Goal: Transaction & Acquisition: Purchase product/service

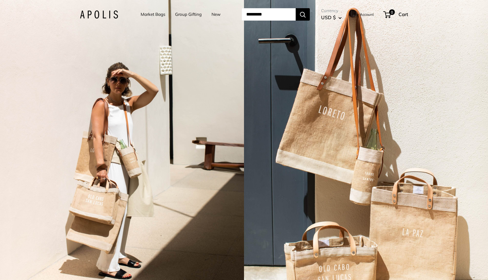
click at [154, 16] on link "Market Bags" at bounding box center [153, 14] width 25 height 8
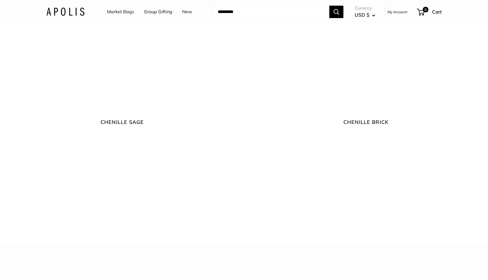
scroll to position [1298, 0]
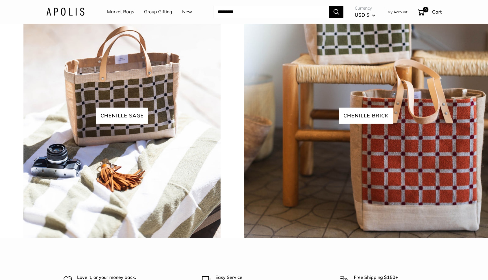
click at [124, 11] on link "Market Bags" at bounding box center [120, 12] width 27 height 8
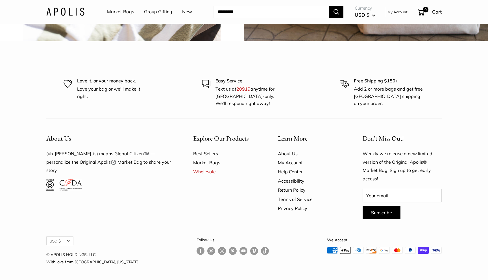
scroll to position [1674, 0]
click at [212, 163] on link "Market Bags" at bounding box center [225, 162] width 65 height 9
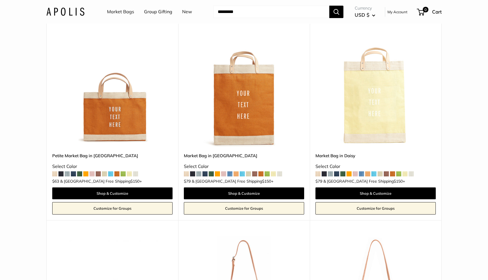
scroll to position [1136, 0]
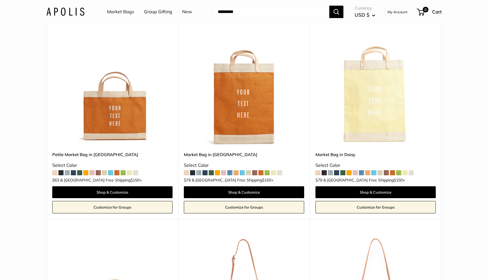
click at [0, 0] on img at bounding box center [0, 0] width 0 height 0
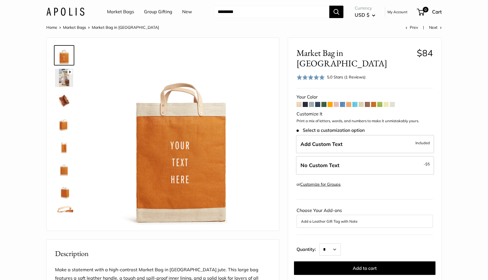
click at [341, 102] on span at bounding box center [342, 104] width 5 height 5
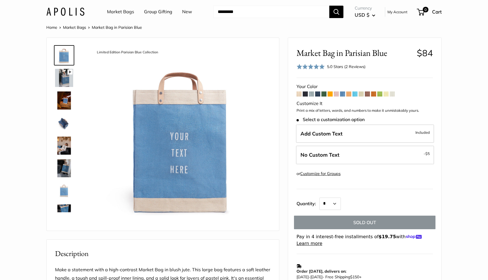
click at [65, 76] on img at bounding box center [64, 78] width 18 height 18
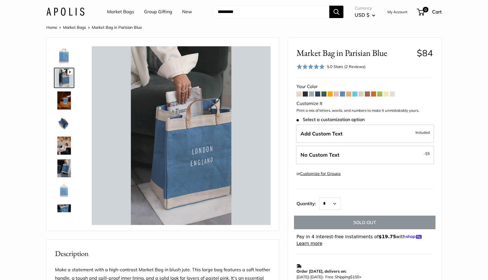
click at [63, 97] on img at bounding box center [64, 100] width 18 height 18
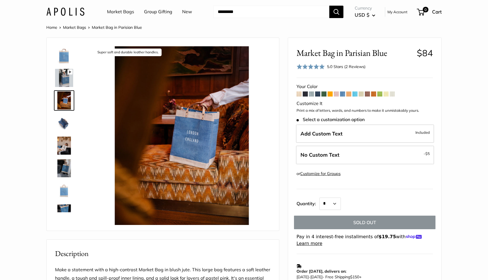
type input "*****"
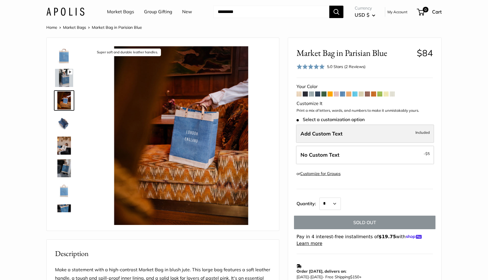
click at [319, 136] on span "Add Custom Text" at bounding box center [321, 133] width 42 height 6
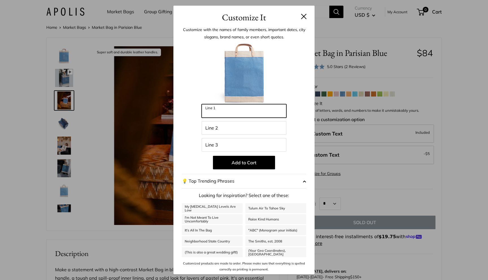
click at [253, 117] on input "Line 1" at bounding box center [244, 111] width 85 height 14
type input "********"
click at [226, 129] on input "Line 2" at bounding box center [244, 128] width 85 height 14
type input "*********"
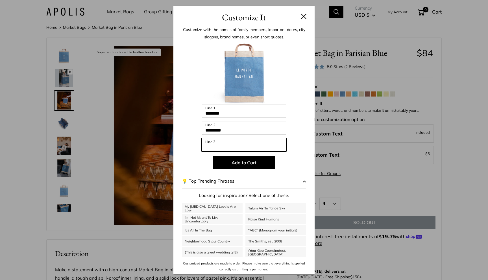
click at [222, 147] on input "Line 3" at bounding box center [244, 145] width 85 height 14
type input "*****"
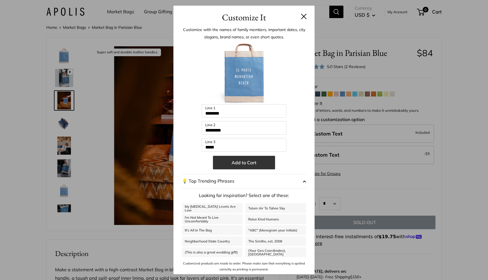
click at [231, 163] on button "Add to Cart" at bounding box center [244, 163] width 62 height 14
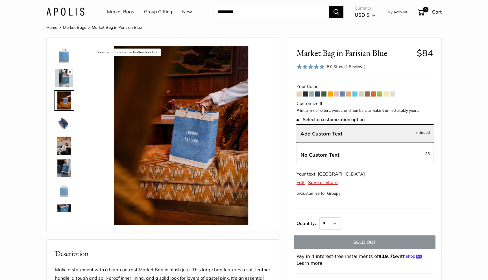
click at [343, 95] on span at bounding box center [342, 93] width 5 height 5
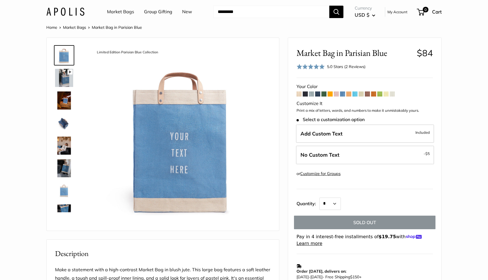
click at [344, 93] on span at bounding box center [342, 93] width 5 height 5
click at [355, 93] on span at bounding box center [354, 93] width 5 height 5
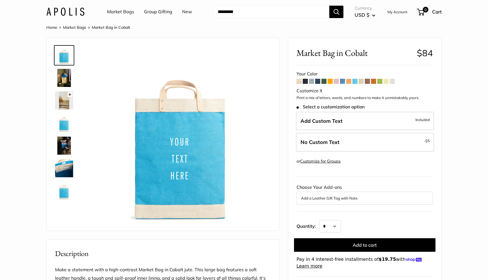
click at [343, 81] on span at bounding box center [342, 81] width 5 height 5
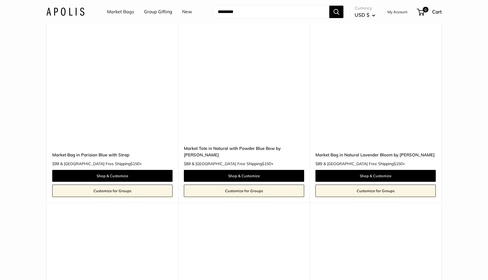
scroll to position [2819, 0]
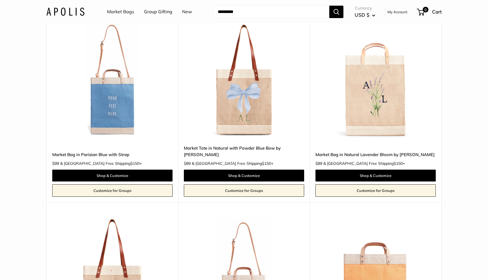
click at [0, 0] on img at bounding box center [0, 0] width 0 height 0
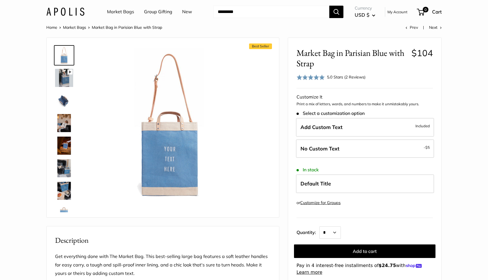
click at [66, 99] on img at bounding box center [64, 100] width 18 height 18
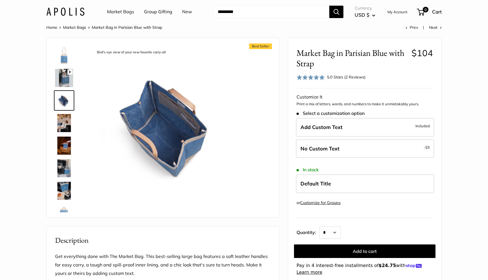
click at [64, 124] on img at bounding box center [64, 123] width 18 height 18
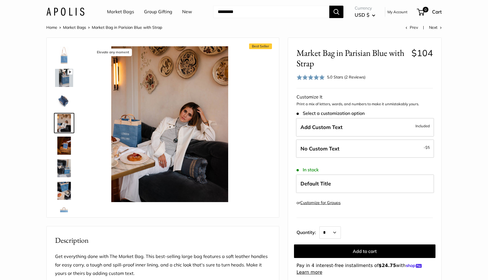
click at [65, 139] on img at bounding box center [64, 146] width 18 height 18
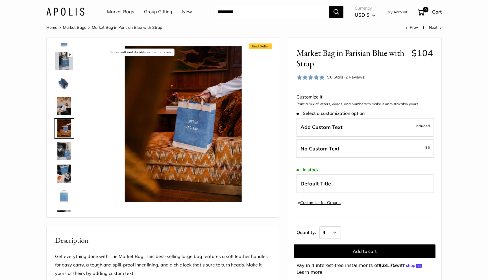
scroll to position [18, 0]
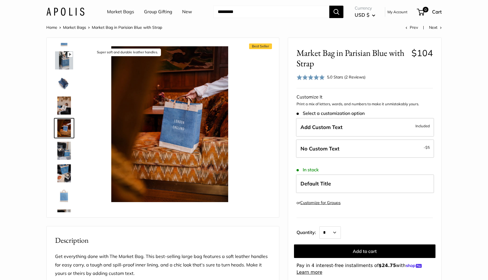
click at [66, 154] on img at bounding box center [64, 151] width 18 height 18
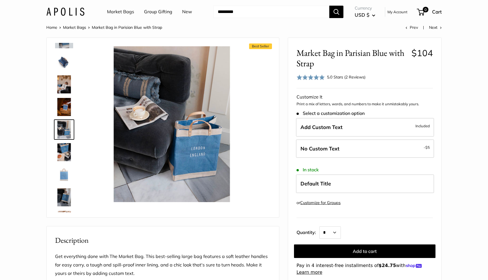
scroll to position [40, 0]
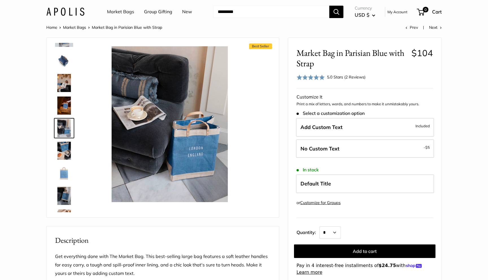
click at [66, 166] on img at bounding box center [64, 173] width 18 height 18
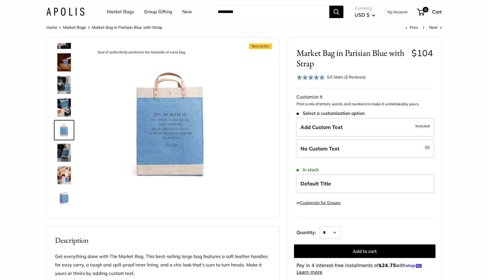
scroll to position [85, 0]
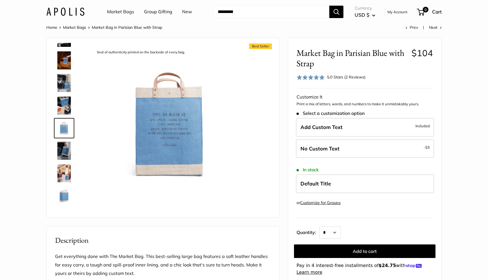
click at [64, 189] on img at bounding box center [64, 196] width 18 height 18
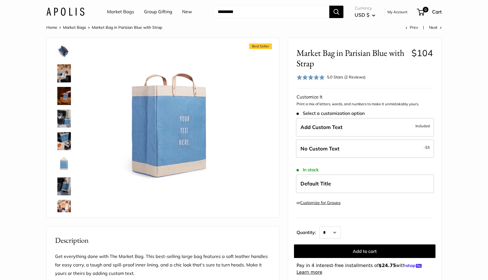
scroll to position [0, 0]
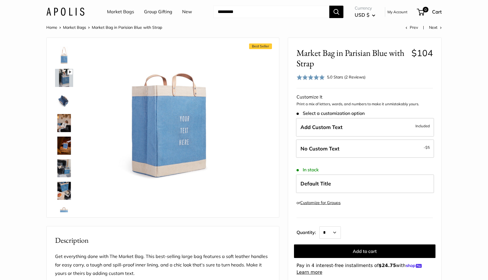
click at [64, 53] on img at bounding box center [64, 55] width 18 height 18
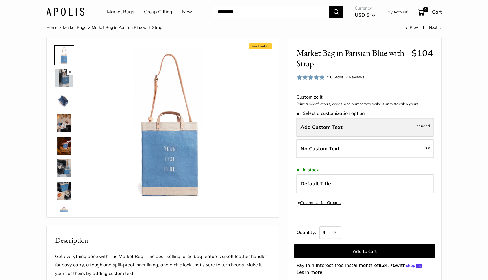
click at [331, 132] on label "Add Custom Text Included" at bounding box center [365, 127] width 138 height 19
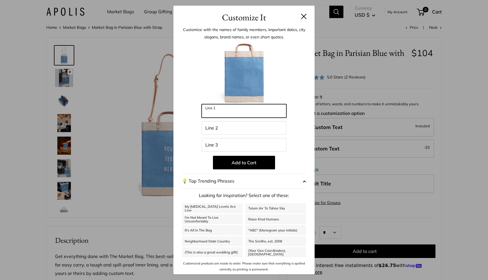
click at [266, 113] on input "Line 1" at bounding box center [244, 111] width 85 height 14
type input "********"
click at [233, 126] on input "Line 2" at bounding box center [244, 128] width 85 height 14
type input "*********"
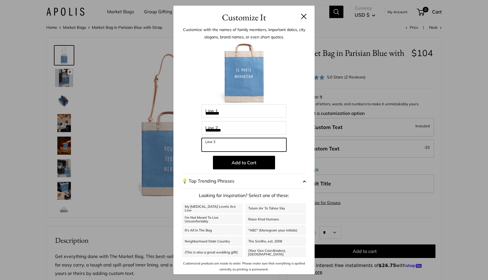
click at [235, 148] on input "Line 3" at bounding box center [244, 145] width 85 height 14
type input "*****"
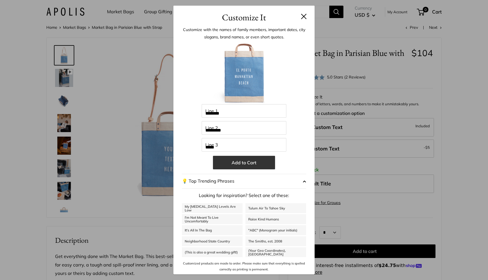
click at [238, 166] on button "Add to Cart" at bounding box center [244, 163] width 62 height 14
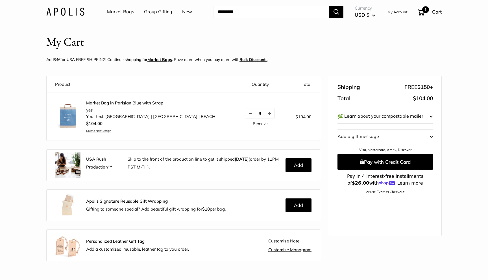
click at [422, 11] on span "1" at bounding box center [425, 9] width 7 height 7
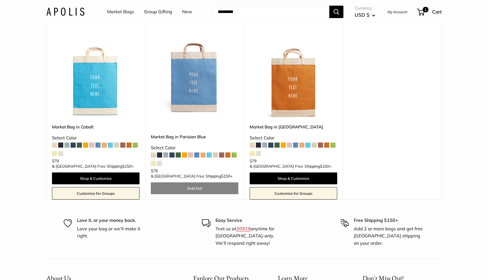
scroll to position [539, 0]
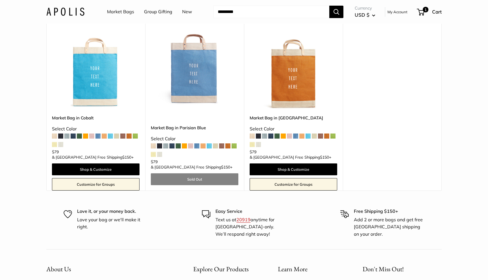
click at [0, 0] on img at bounding box center [0, 0] width 0 height 0
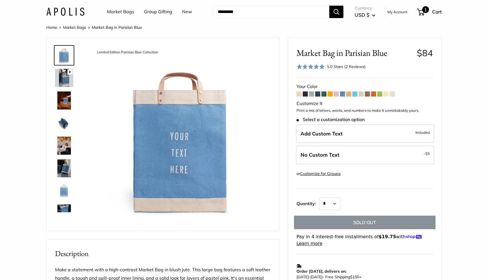
click at [424, 11] on span "1" at bounding box center [425, 9] width 7 height 7
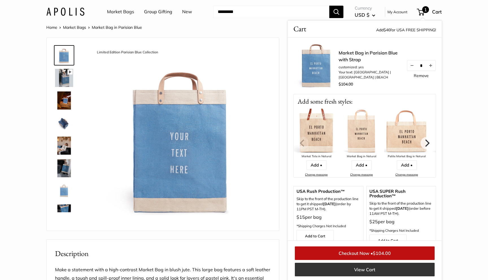
click at [362, 269] on link "View Cart" at bounding box center [365, 270] width 140 height 14
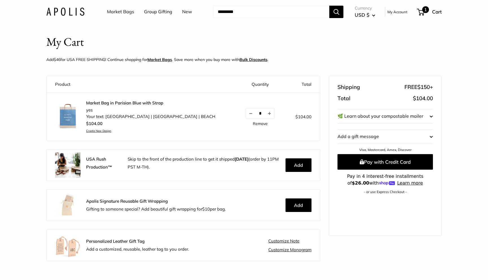
click at [439, 11] on span "Cart" at bounding box center [437, 12] width 10 height 6
click at [73, 12] on img at bounding box center [65, 12] width 38 height 8
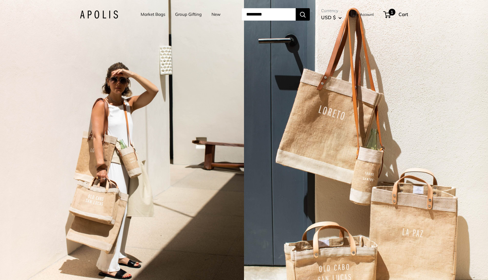
click at [395, 14] on span "1" at bounding box center [391, 12] width 7 height 7
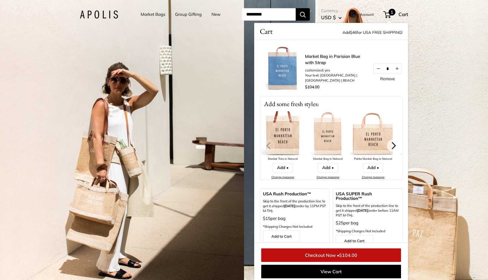
click at [330, 258] on link "Checkout Now • $104.00" at bounding box center [331, 255] width 140 height 14
